Goal: Navigation & Orientation: Go to known website

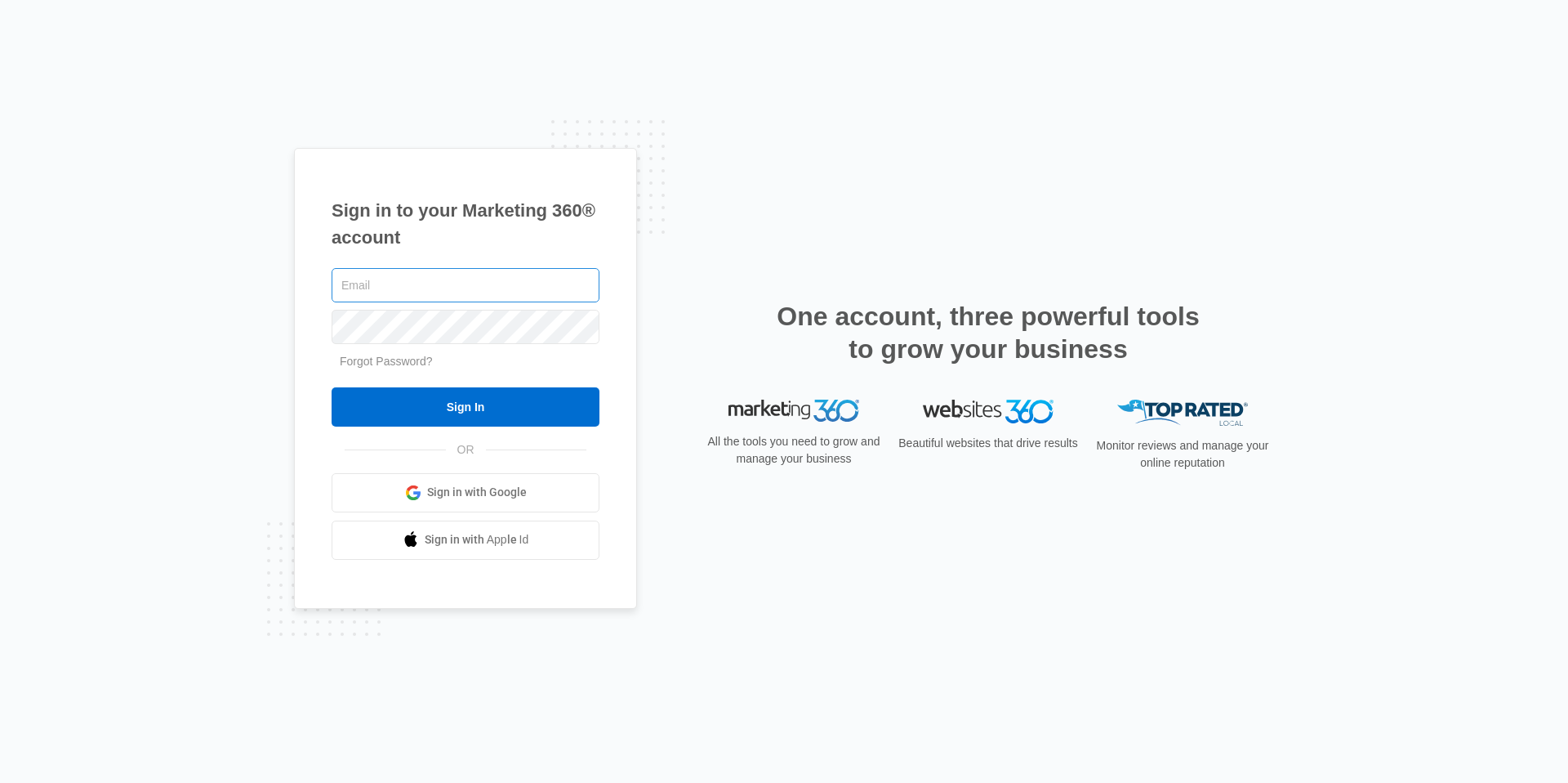
type input "ashley.longshore@madwire.com"
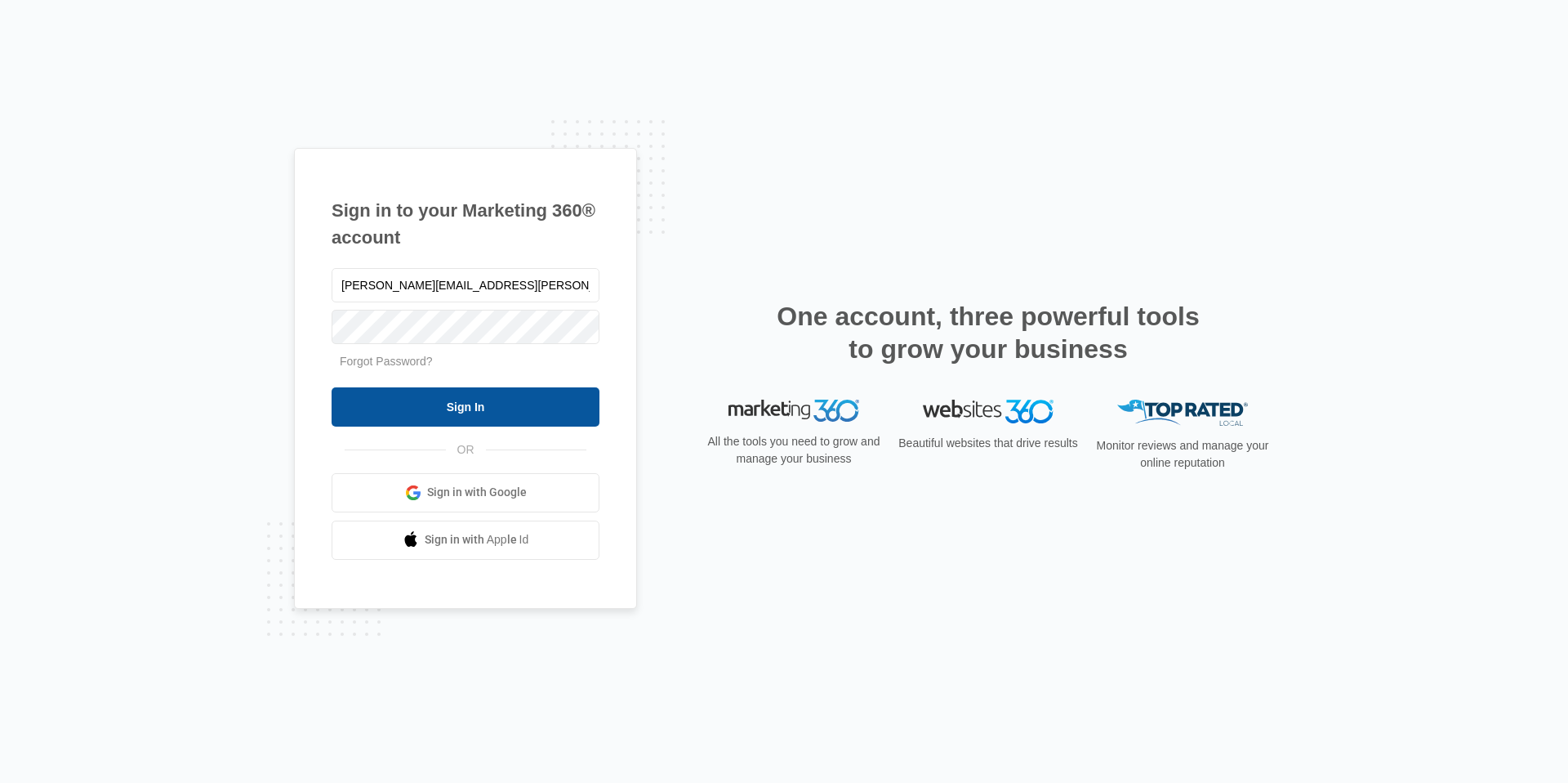
click at [456, 416] on input "Sign In" at bounding box center [465, 407] width 268 height 39
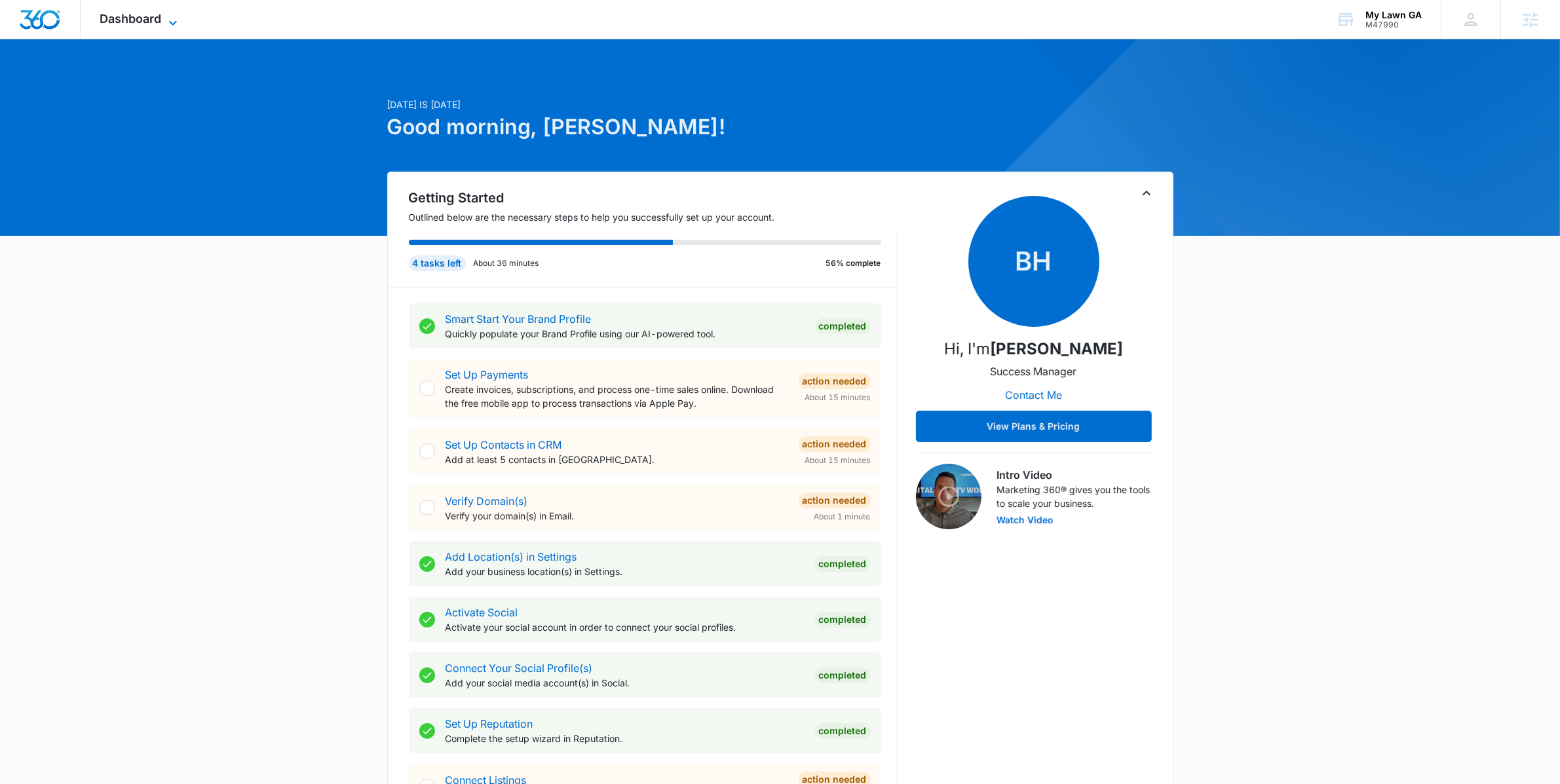
click at [136, 18] on span "Dashboard" at bounding box center [131, 18] width 62 height 14
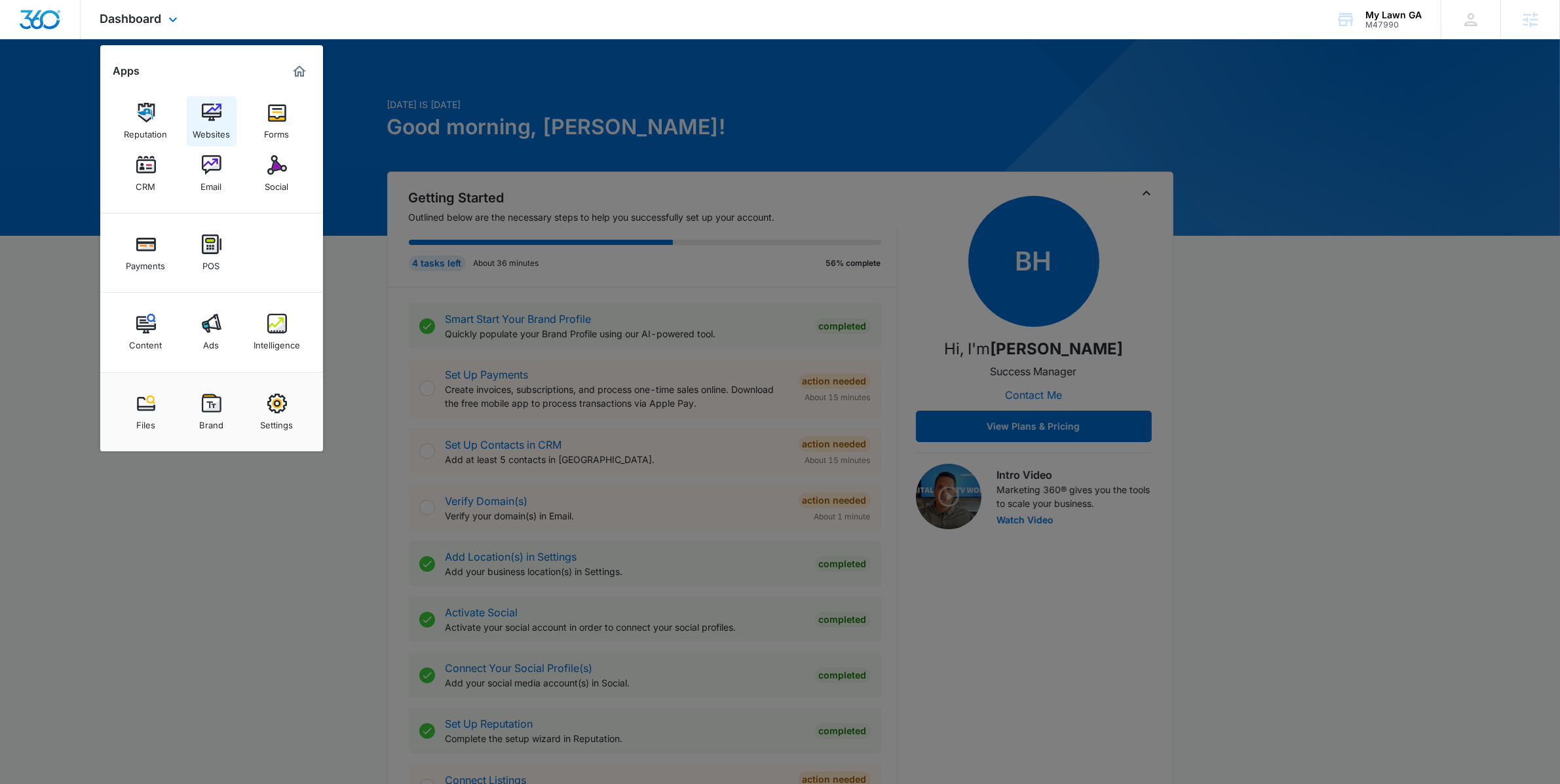
click at [208, 119] on img at bounding box center [212, 112] width 20 height 20
